Goal: Navigation & Orientation: Find specific page/section

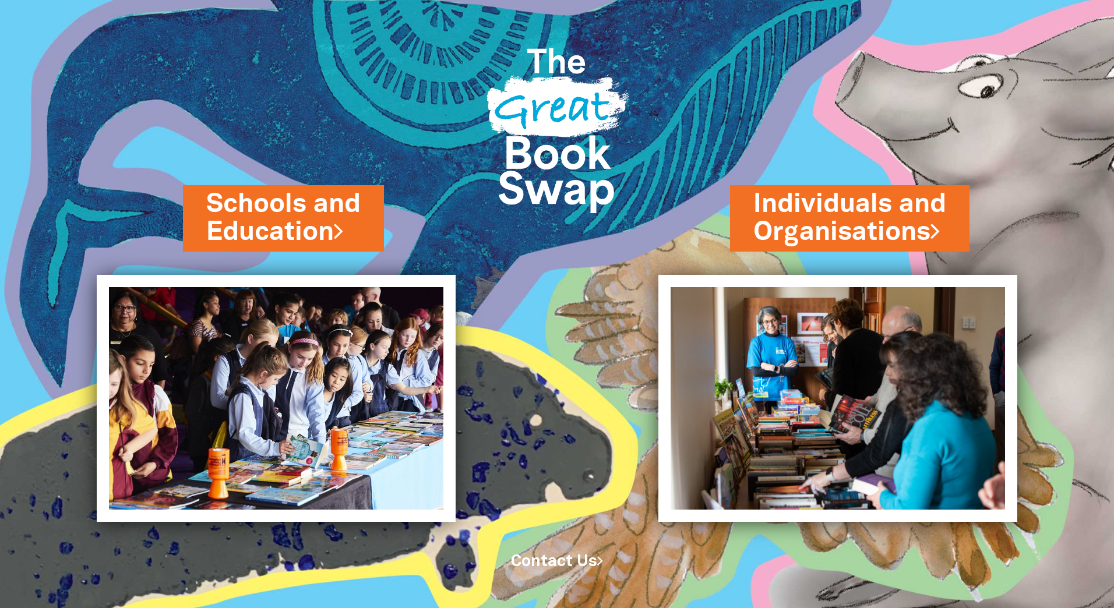
click at [273, 234] on link "Schools and Education" at bounding box center [283, 218] width 154 height 65
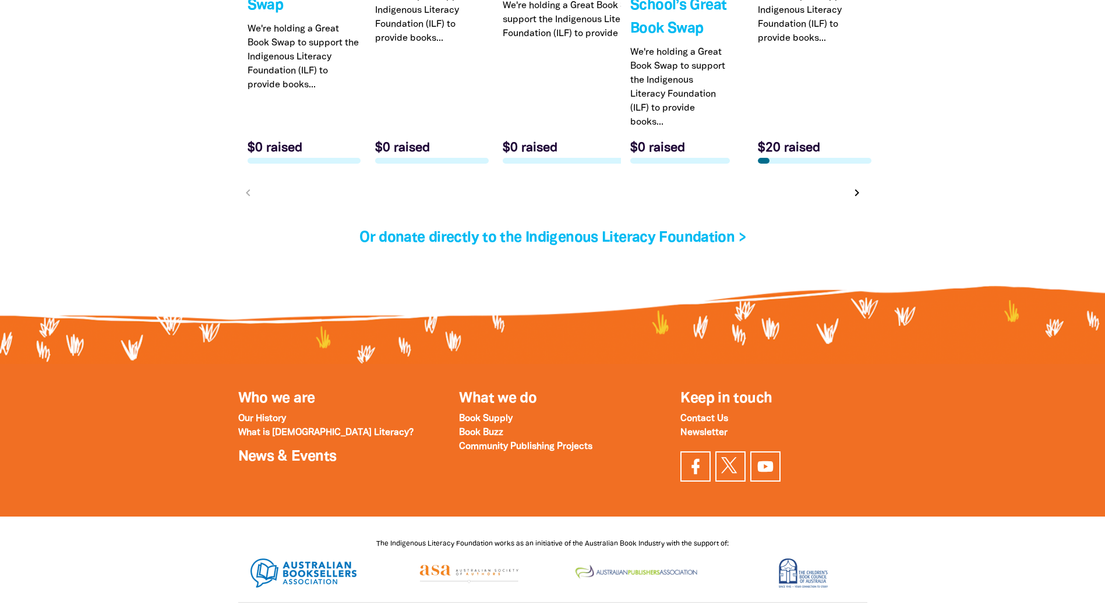
scroll to position [3970, 0]
